Goal: Check status

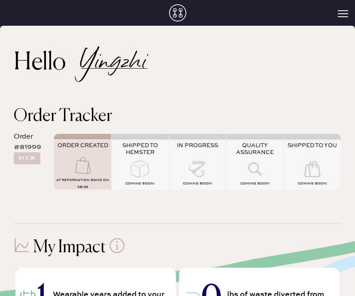
click at [94, 162] on icon at bounding box center [83, 165] width 34 height 17
click at [30, 155] on button "View" at bounding box center [27, 158] width 27 height 12
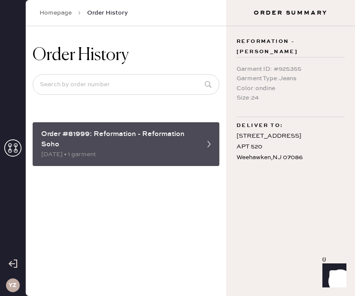
click at [84, 150] on div "08/26/2025 • 1 garment" at bounding box center [118, 154] width 154 height 9
click at [186, 129] on div "Order #81999: Reformation - Reformation Soho" at bounding box center [118, 139] width 154 height 21
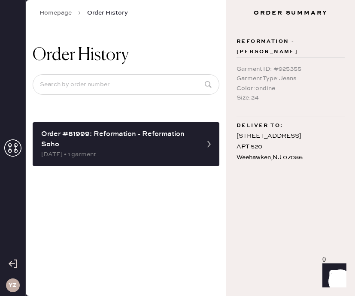
click at [15, 153] on icon at bounding box center [12, 148] width 17 height 17
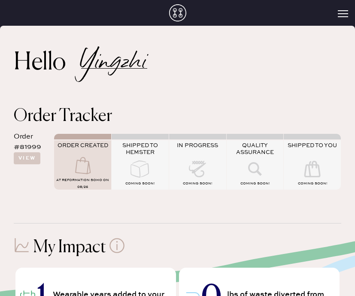
click at [87, 150] on div "ORDER CREATED" at bounding box center [82, 149] width 57 height 15
click at [83, 170] on icon at bounding box center [83, 165] width 34 height 17
click at [143, 174] on icon at bounding box center [140, 169] width 34 height 17
